Goal: Information Seeking & Learning: Understand process/instructions

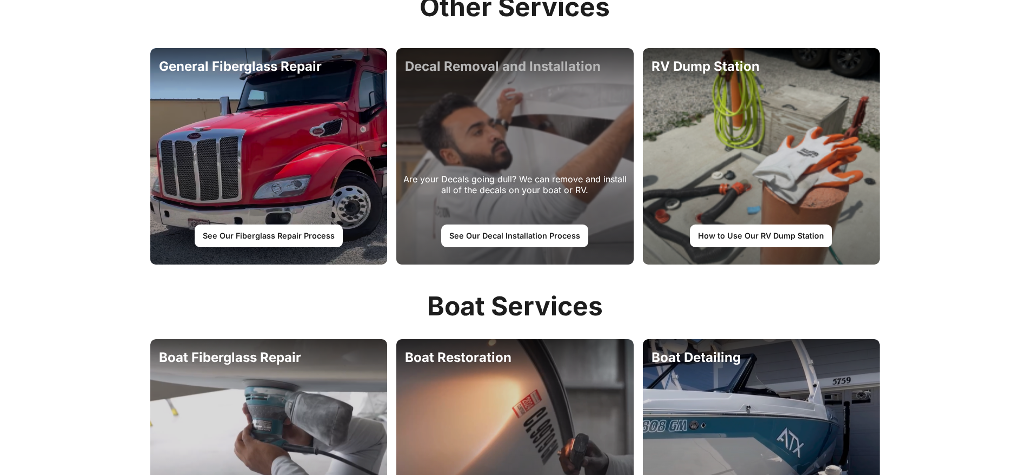
scroll to position [919, 0]
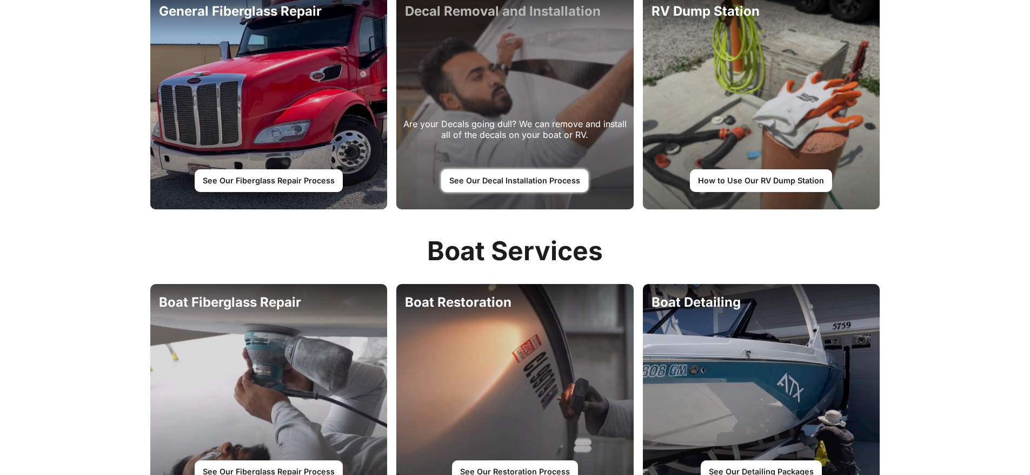
click at [498, 183] on link "See Our Decal Installation Process" at bounding box center [514, 180] width 147 height 23
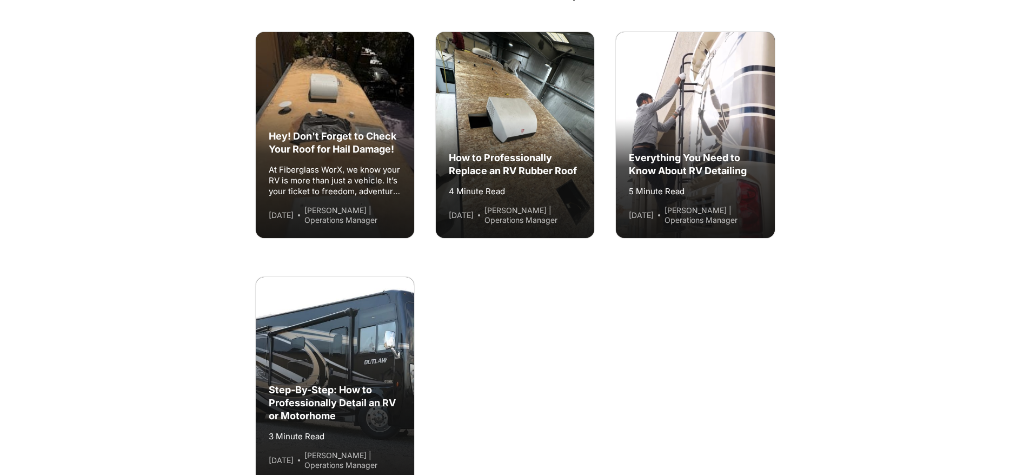
scroll to position [2811, 0]
